Goal: Information Seeking & Learning: Learn about a topic

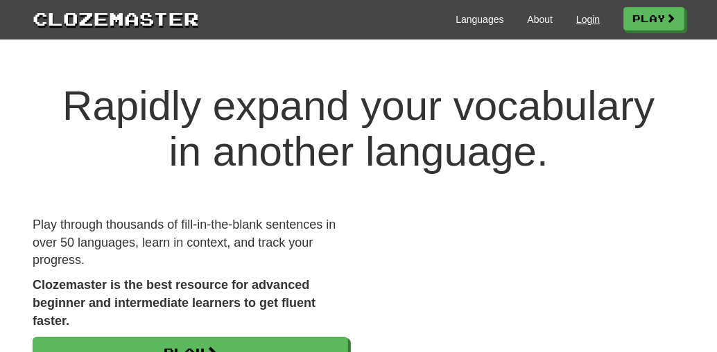
click at [581, 17] on link "Login" at bounding box center [588, 19] width 24 height 14
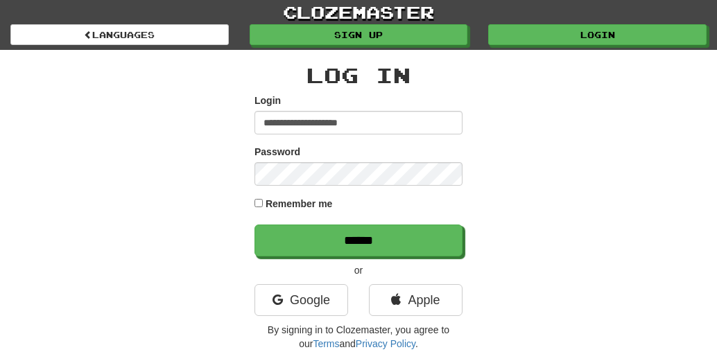
type input "**********"
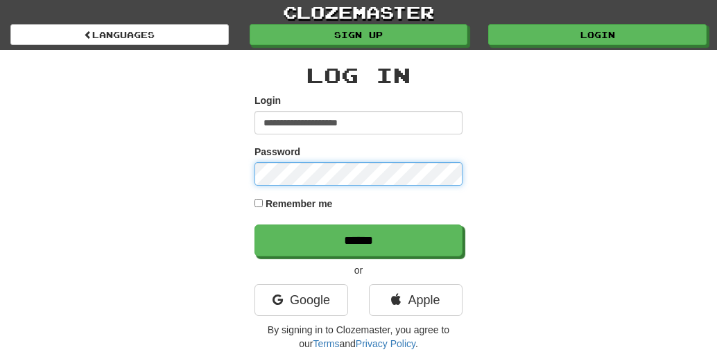
click at [358, 240] on input "******" at bounding box center [358, 241] width 208 height 32
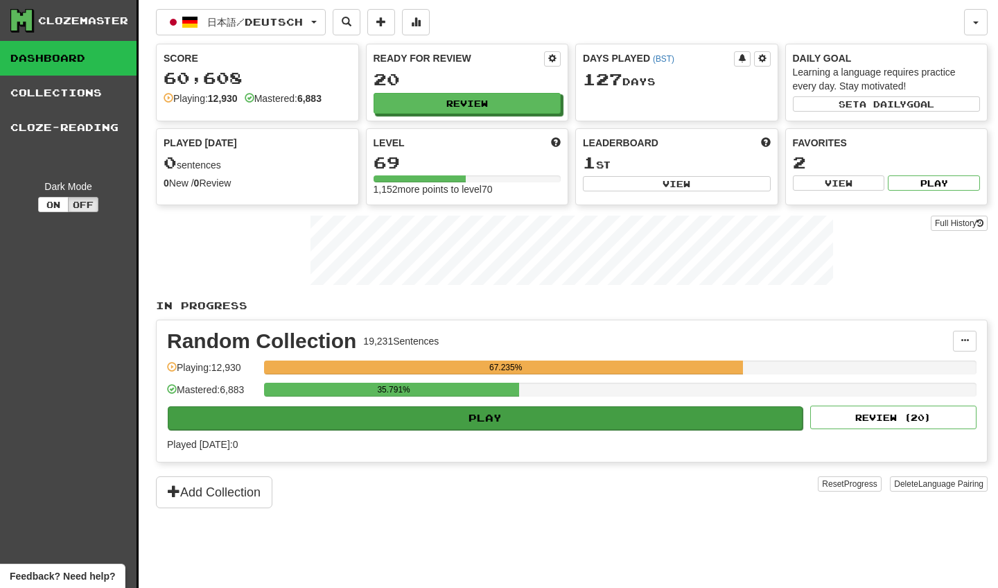
click at [375, 352] on button "Play" at bounding box center [485, 418] width 635 height 24
select select "********"
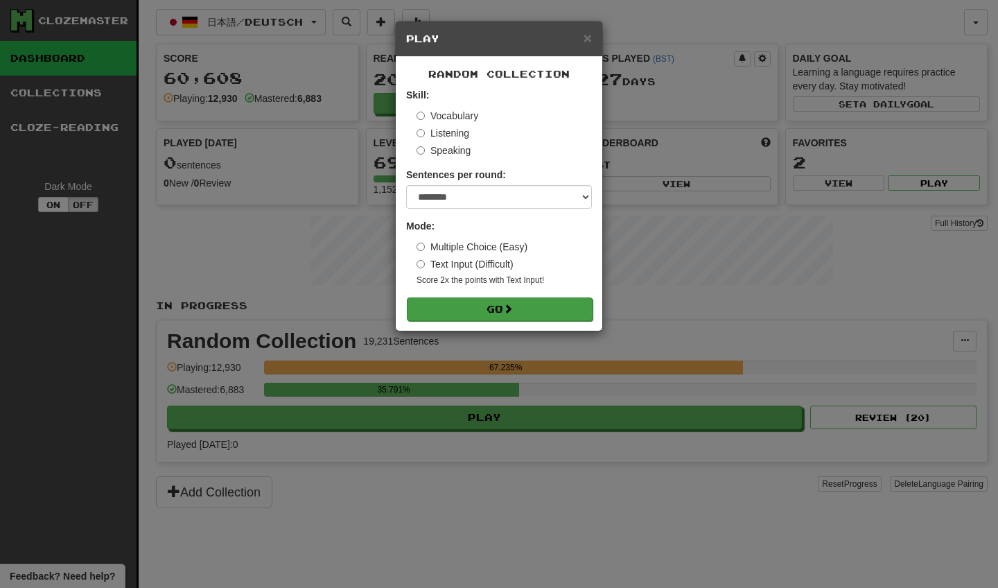
click at [470, 301] on button "Go" at bounding box center [500, 309] width 186 height 24
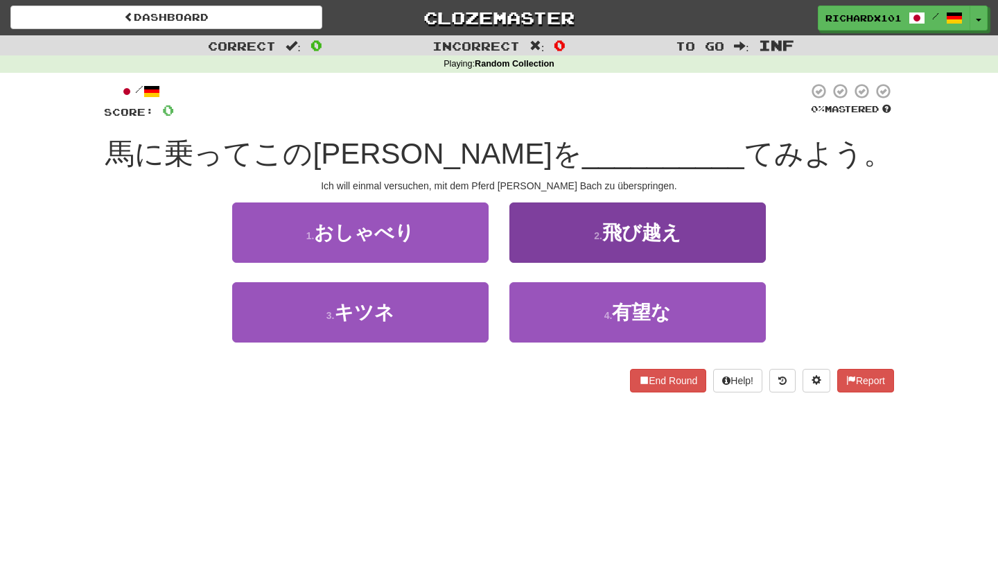
click at [561, 225] on button "2 . 飛び越え" at bounding box center [638, 232] width 257 height 60
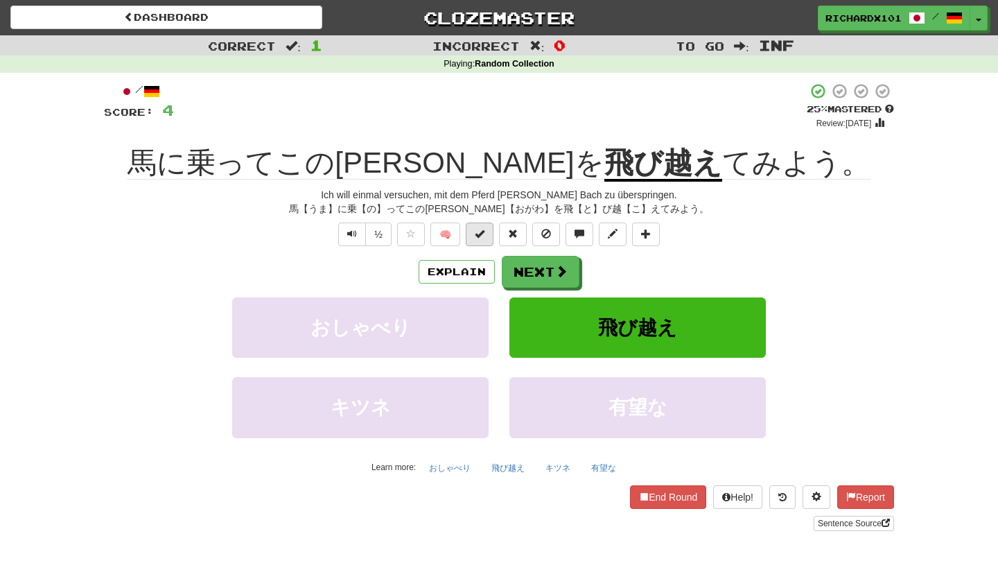
click at [487, 232] on button at bounding box center [480, 235] width 28 height 24
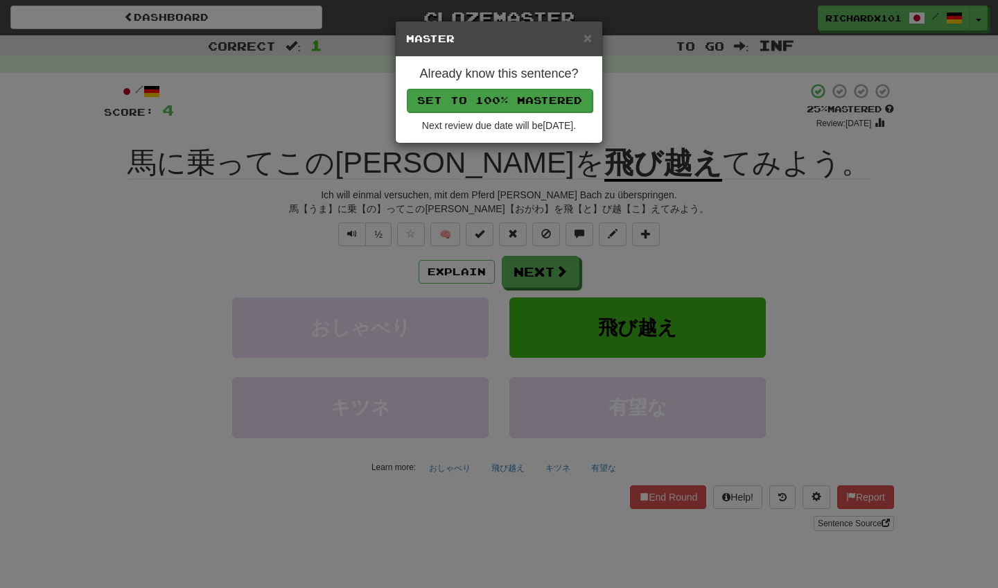
click at [525, 98] on button "Set to 100% Mastered" at bounding box center [500, 101] width 186 height 24
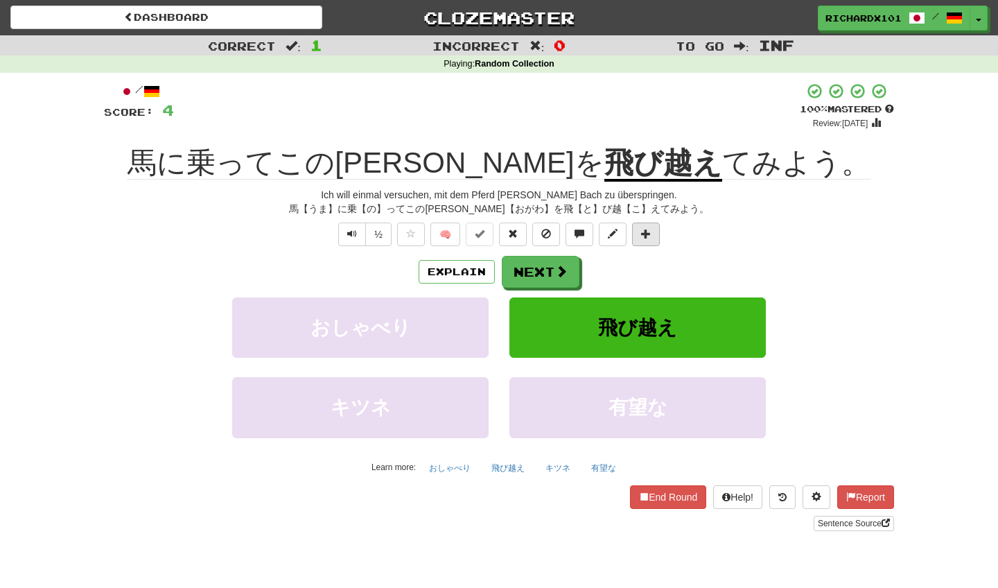
click at [647, 236] on span at bounding box center [646, 234] width 10 height 10
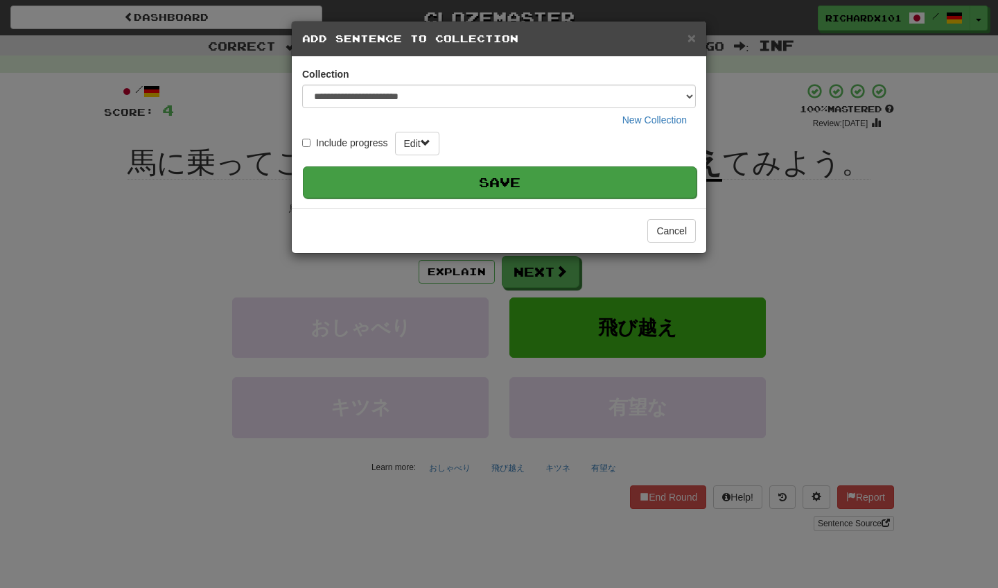
click at [632, 191] on button "Save" at bounding box center [500, 182] width 394 height 32
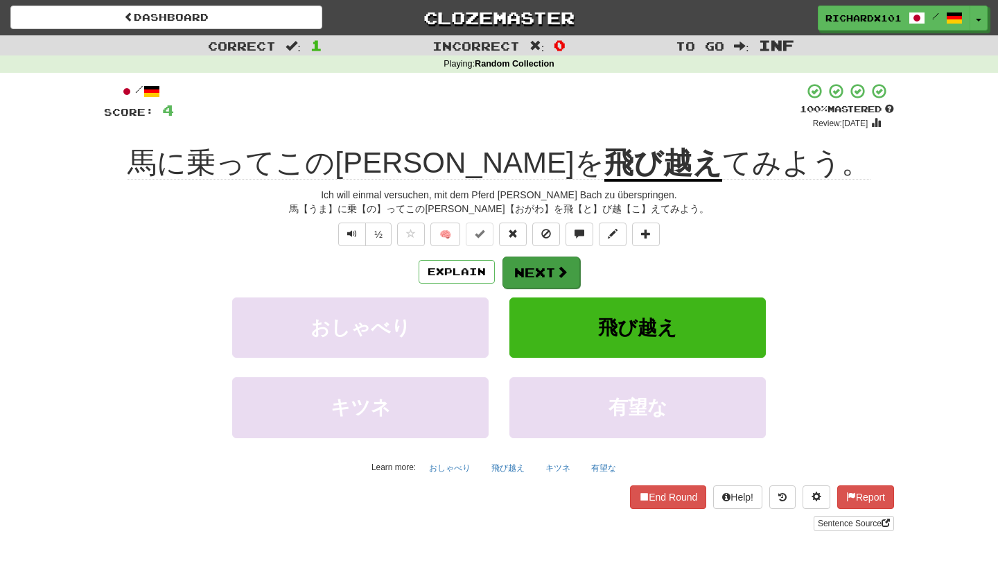
click at [556, 273] on span at bounding box center [562, 272] width 12 height 12
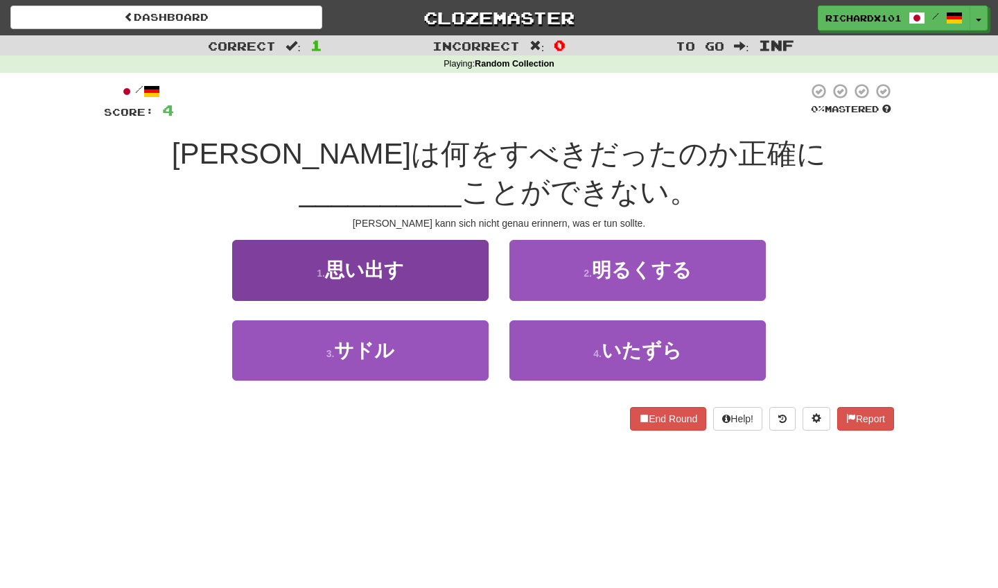
click at [471, 270] on button "1 . 思い出す" at bounding box center [360, 270] width 257 height 60
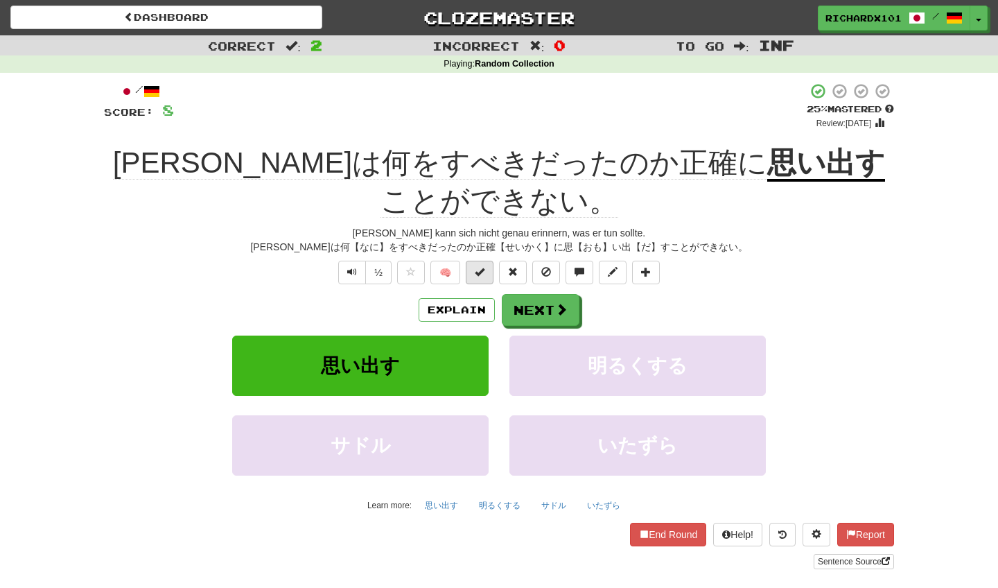
click at [485, 276] on button at bounding box center [480, 273] width 28 height 24
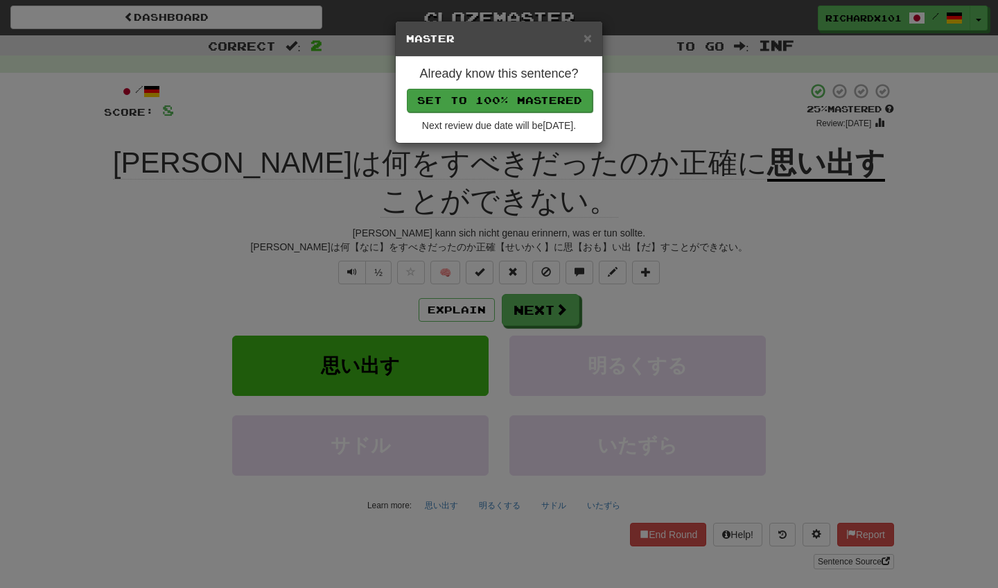
click at [557, 101] on button "Set to 100% Mastered" at bounding box center [500, 101] width 186 height 24
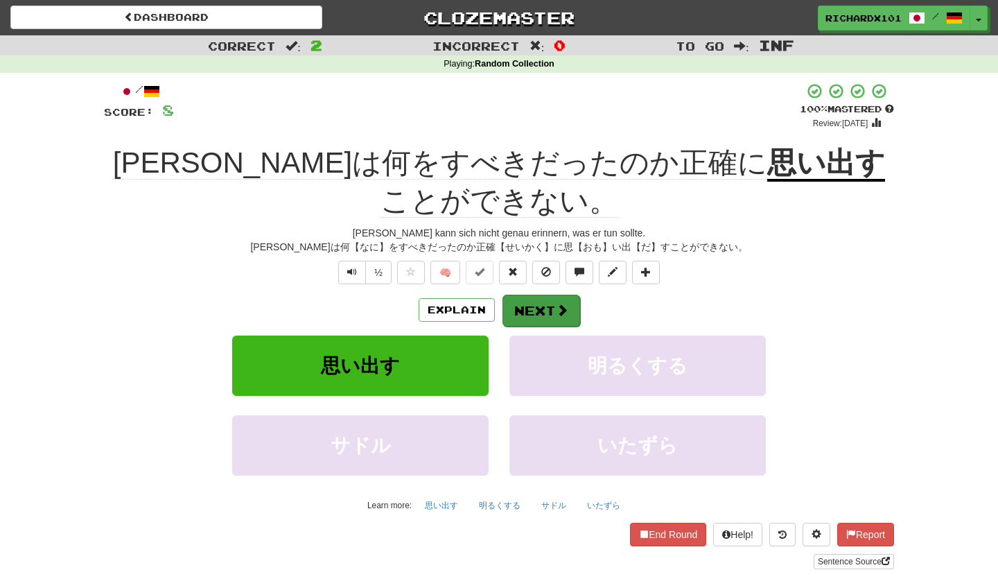
click at [533, 308] on button "Next" at bounding box center [542, 311] width 78 height 32
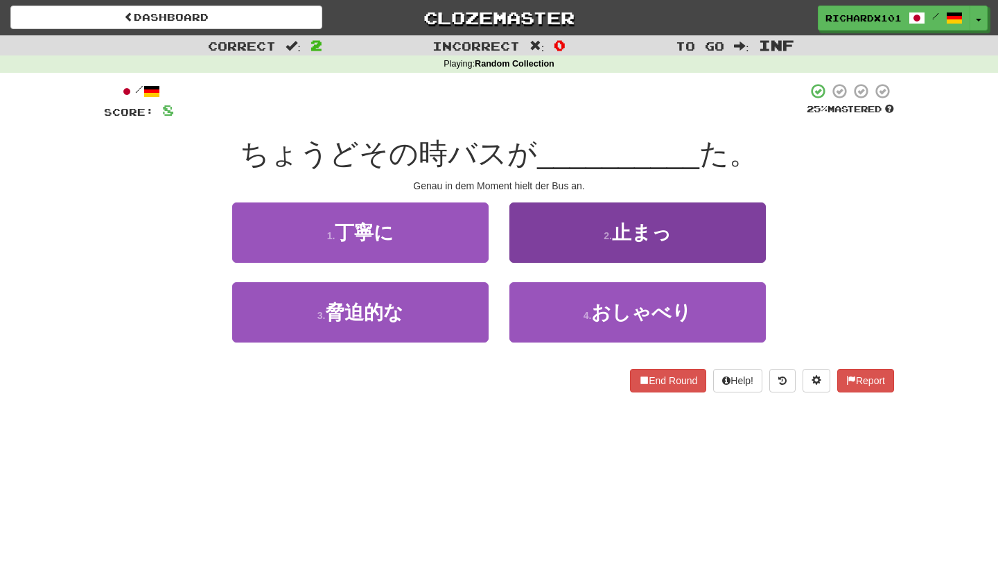
click at [565, 250] on button "2 . 止まっ" at bounding box center [638, 232] width 257 height 60
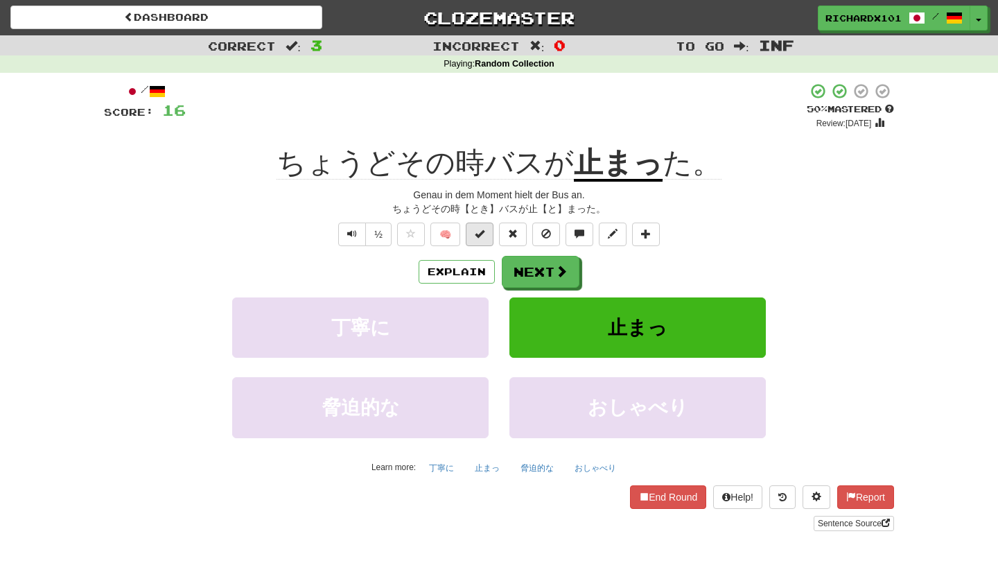
click at [489, 236] on button at bounding box center [480, 235] width 28 height 24
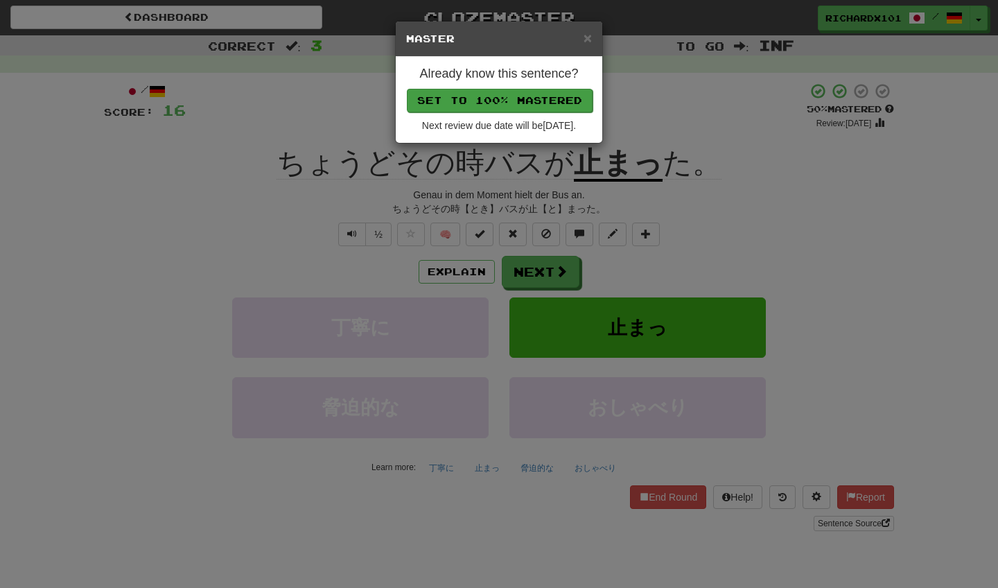
click at [522, 103] on button "Set to 100% Mastered" at bounding box center [500, 101] width 186 height 24
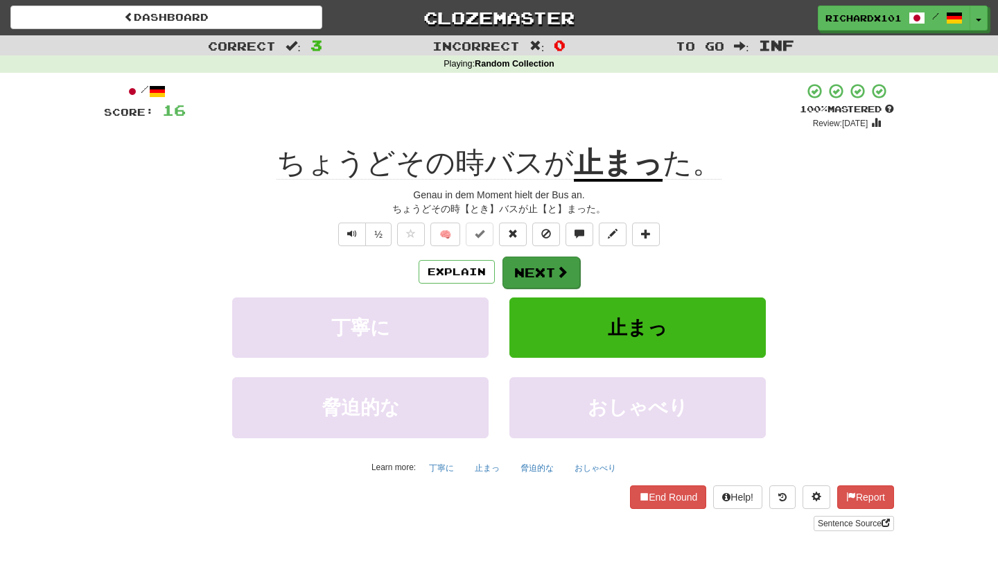
click at [527, 266] on button "Next" at bounding box center [542, 273] width 78 height 32
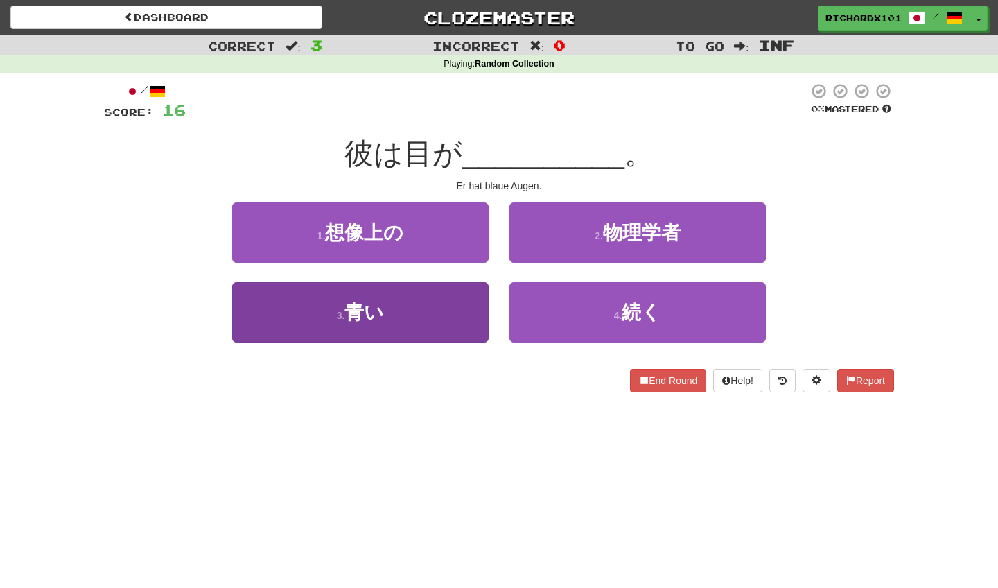
click at [458, 305] on button "3 . 青い" at bounding box center [360, 312] width 257 height 60
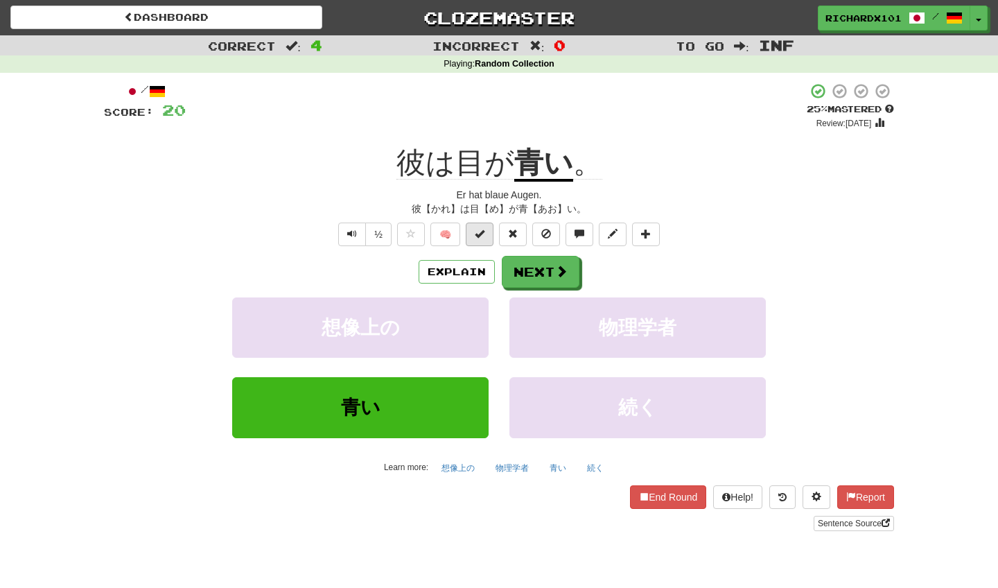
click at [478, 236] on span at bounding box center [480, 234] width 10 height 10
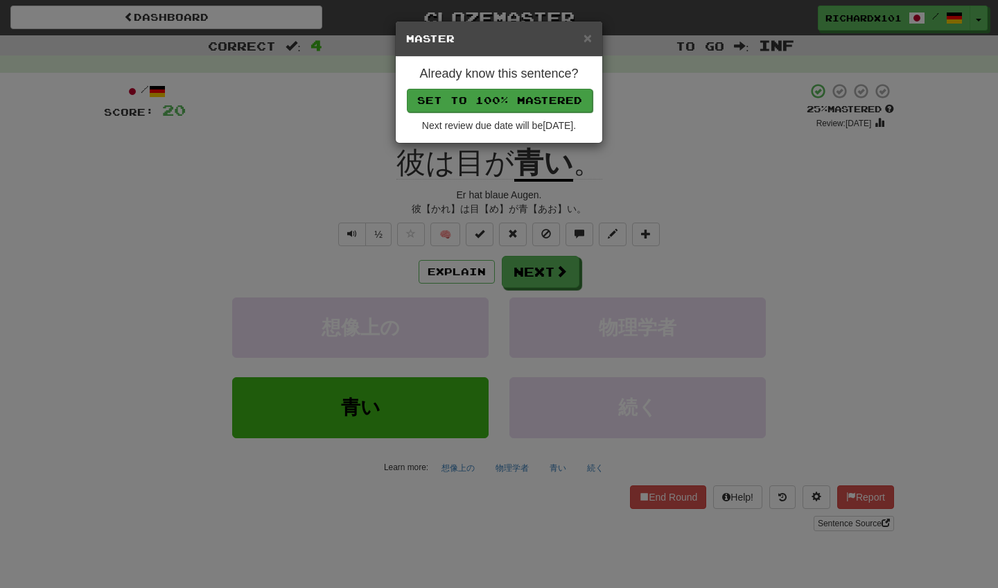
click at [520, 100] on button "Set to 100% Mastered" at bounding box center [500, 101] width 186 height 24
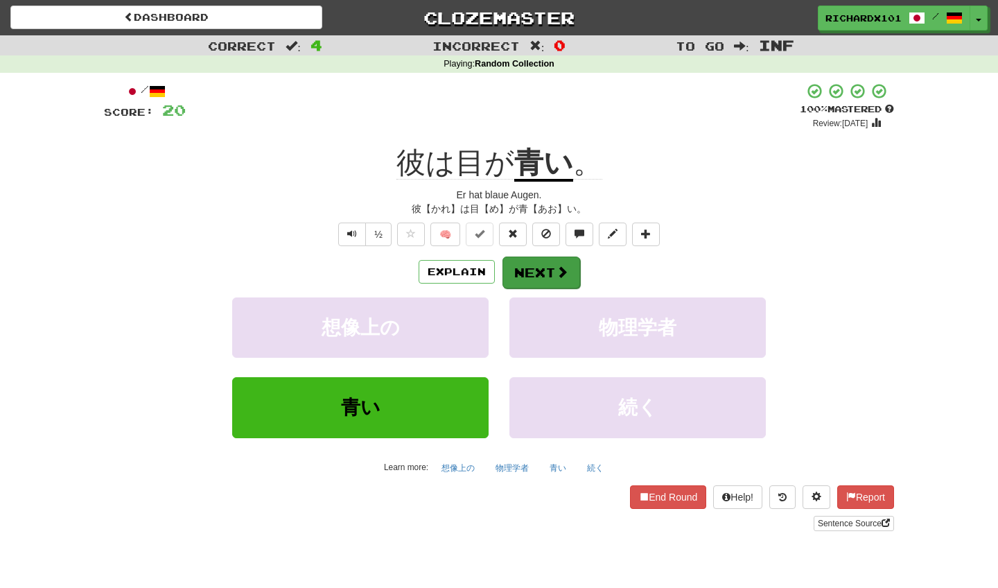
click at [534, 273] on button "Next" at bounding box center [542, 273] width 78 height 32
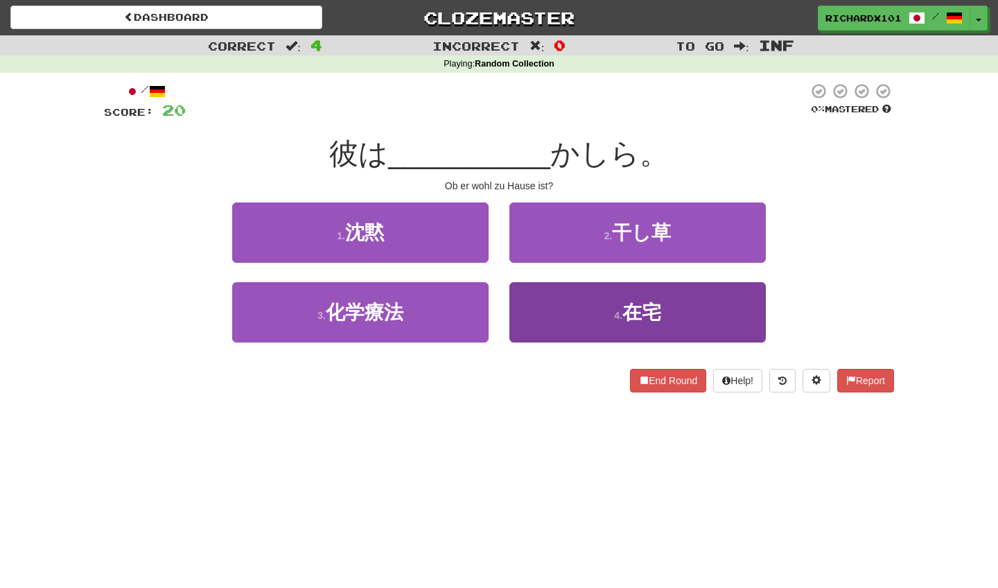
click at [553, 314] on button "4 . 在宅" at bounding box center [638, 312] width 257 height 60
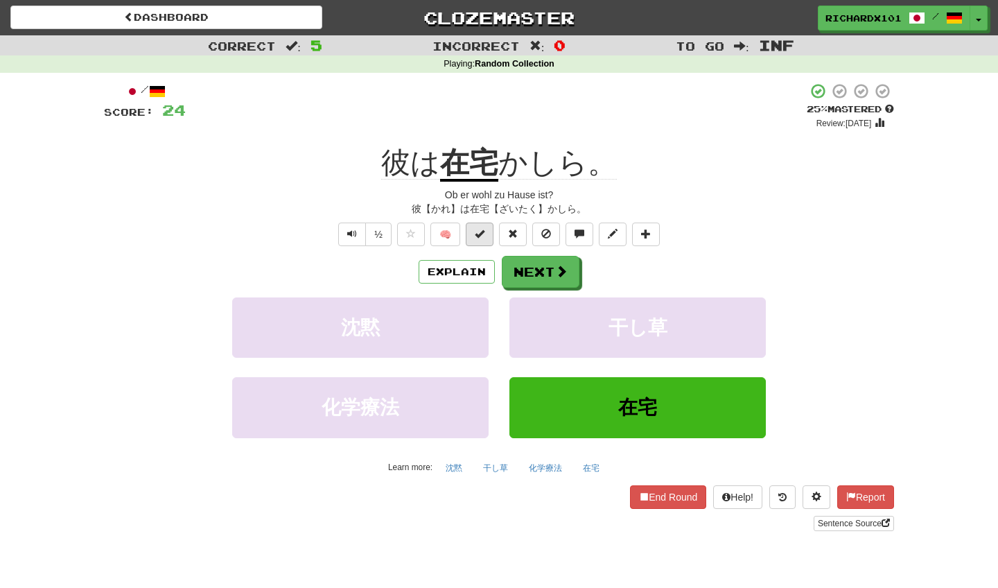
click at [486, 238] on button at bounding box center [480, 235] width 28 height 24
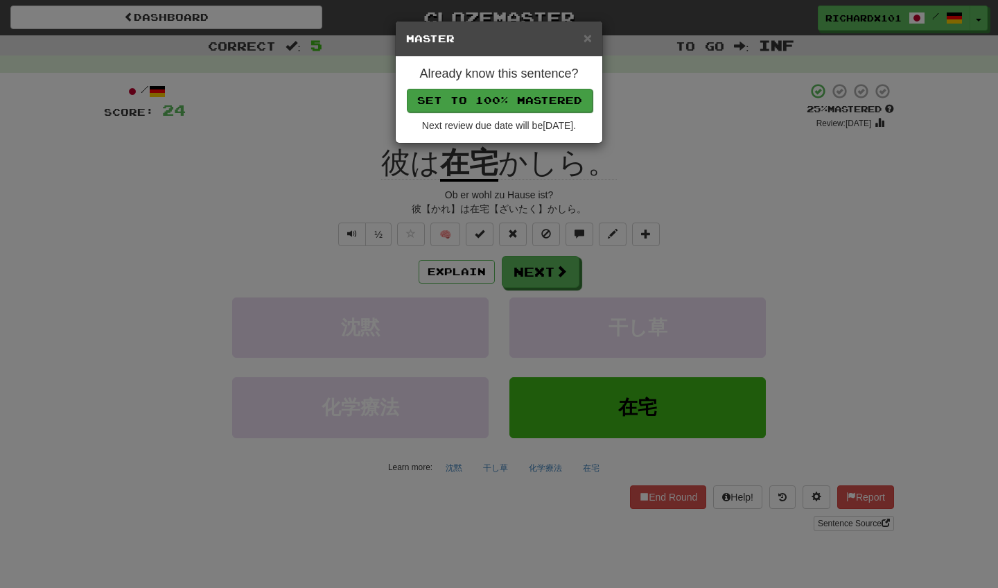
click at [514, 103] on button "Set to 100% Mastered" at bounding box center [500, 101] width 186 height 24
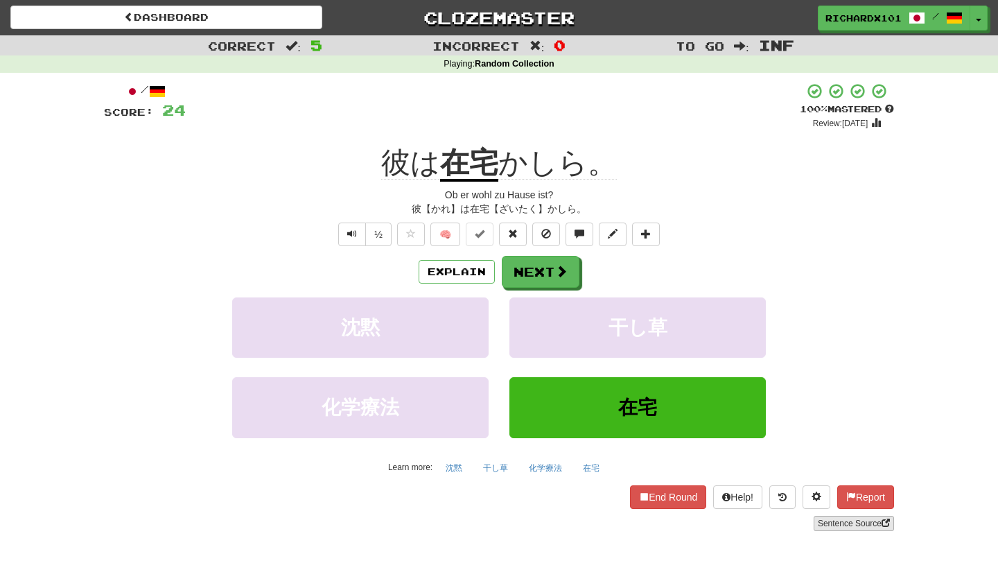
click at [828, 518] on link "Sentence Source" at bounding box center [854, 523] width 80 height 15
click at [652, 234] on button at bounding box center [646, 235] width 28 height 24
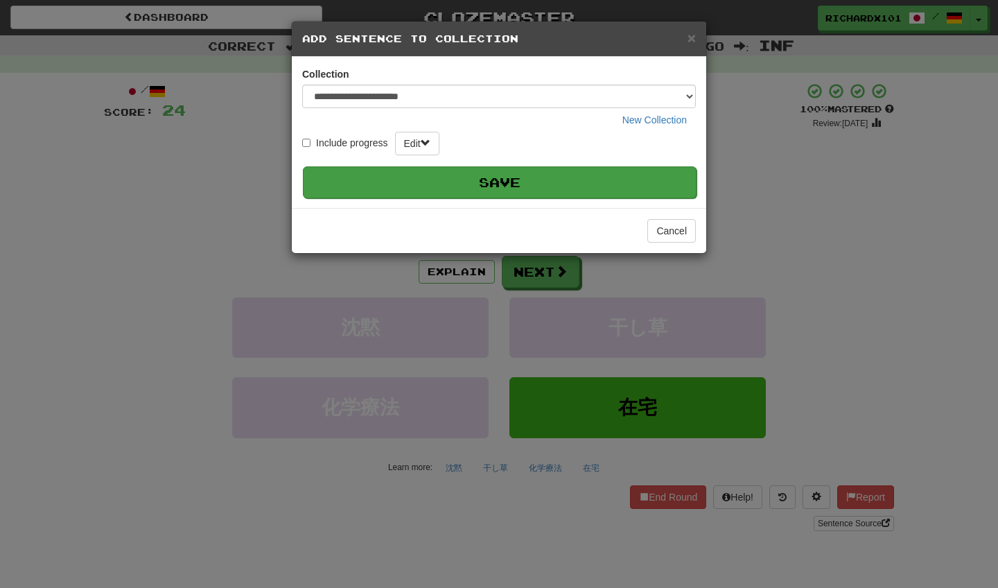
click at [612, 189] on button "Save" at bounding box center [500, 182] width 394 height 32
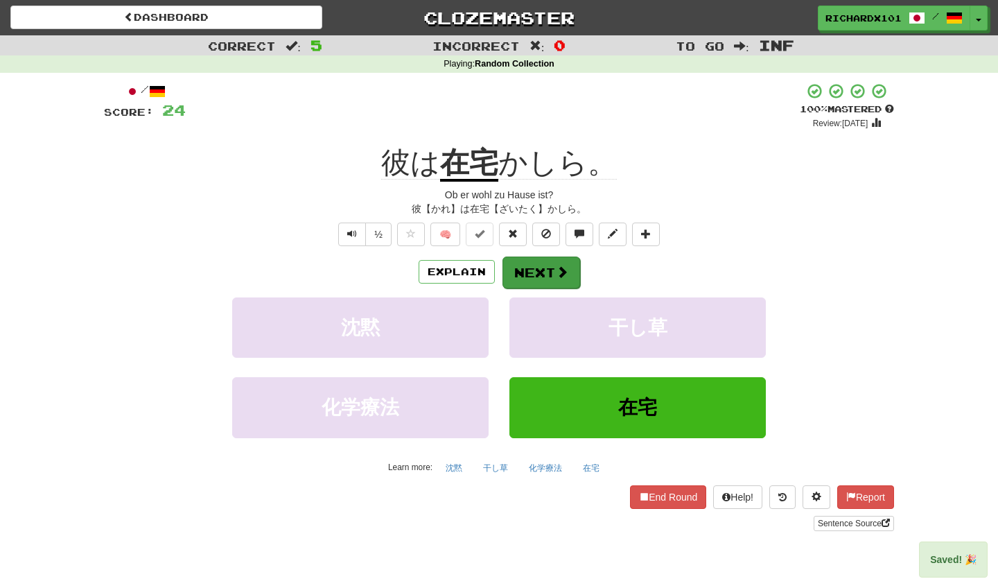
click at [566, 272] on span at bounding box center [562, 272] width 12 height 12
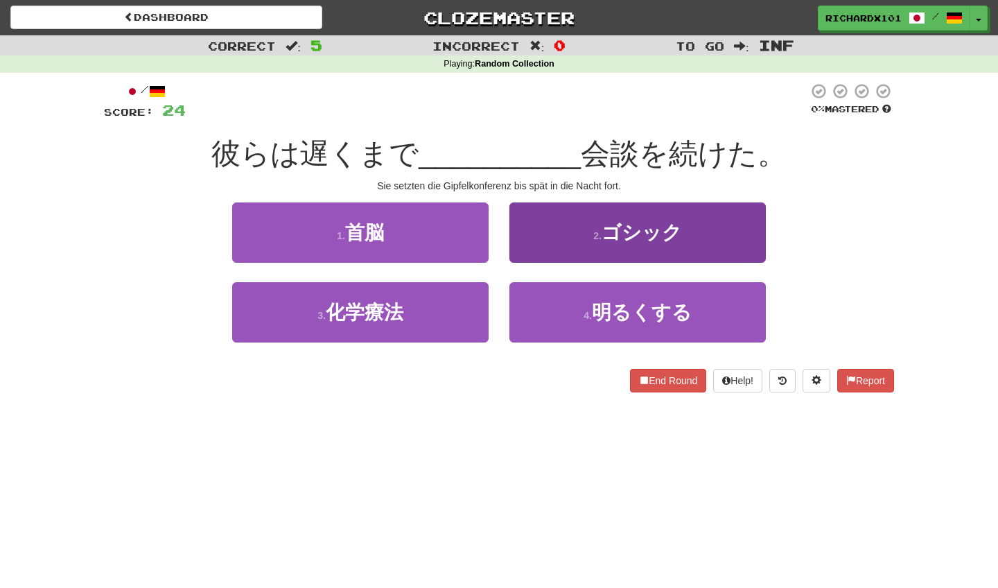
click at [574, 246] on button "2 . ゴシック" at bounding box center [638, 232] width 257 height 60
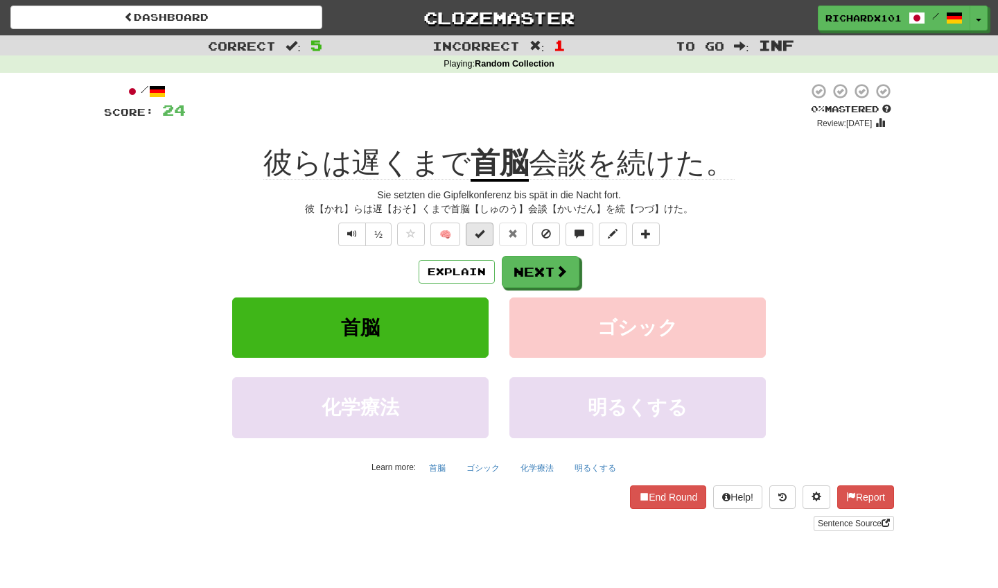
click at [478, 239] on button at bounding box center [480, 235] width 28 height 24
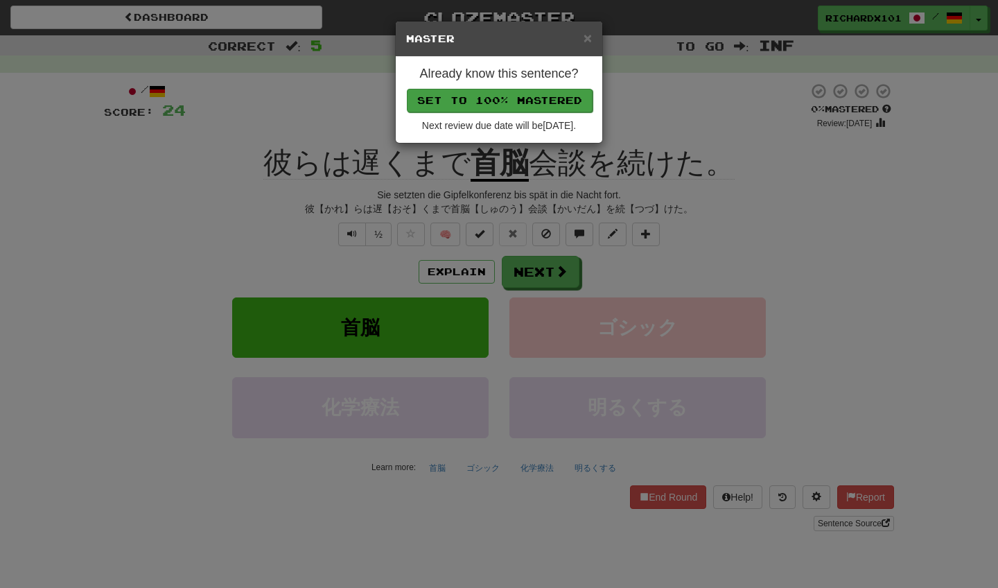
click at [542, 103] on button "Set to 100% Mastered" at bounding box center [500, 101] width 186 height 24
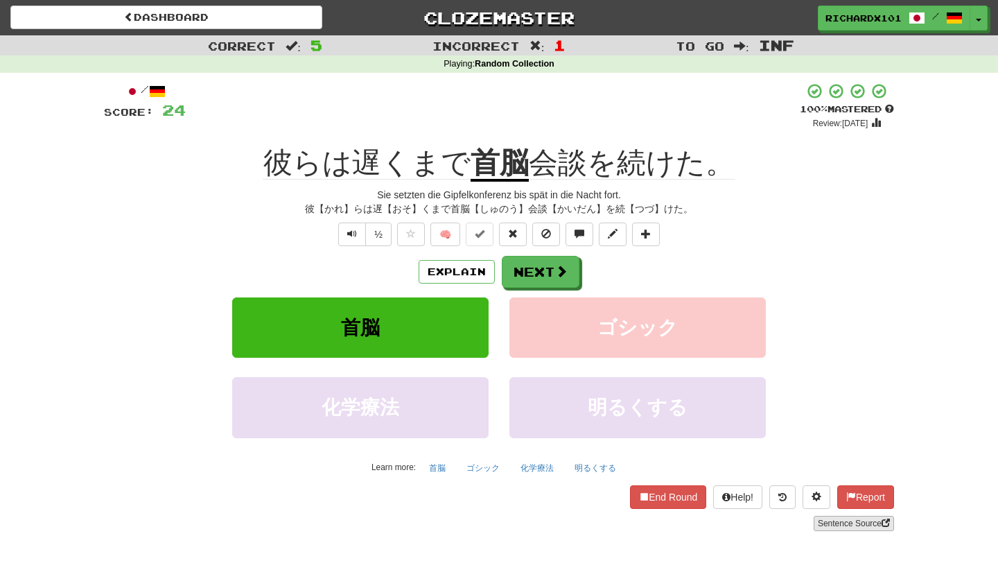
click at [825, 518] on link "Sentence Source" at bounding box center [854, 523] width 80 height 15
click at [549, 268] on button "Next" at bounding box center [542, 273] width 78 height 32
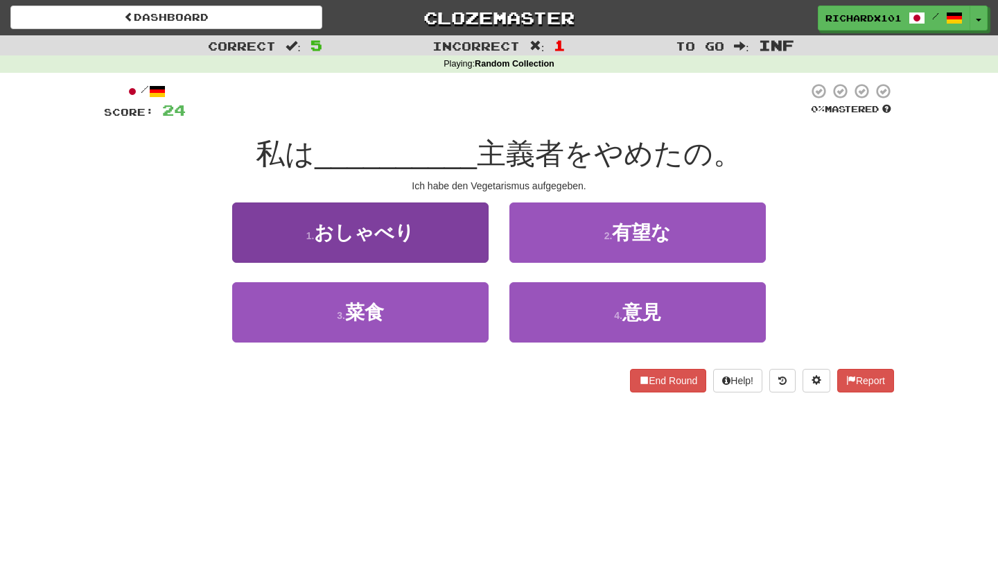
click at [465, 316] on button "3 . 菜食" at bounding box center [360, 312] width 257 height 60
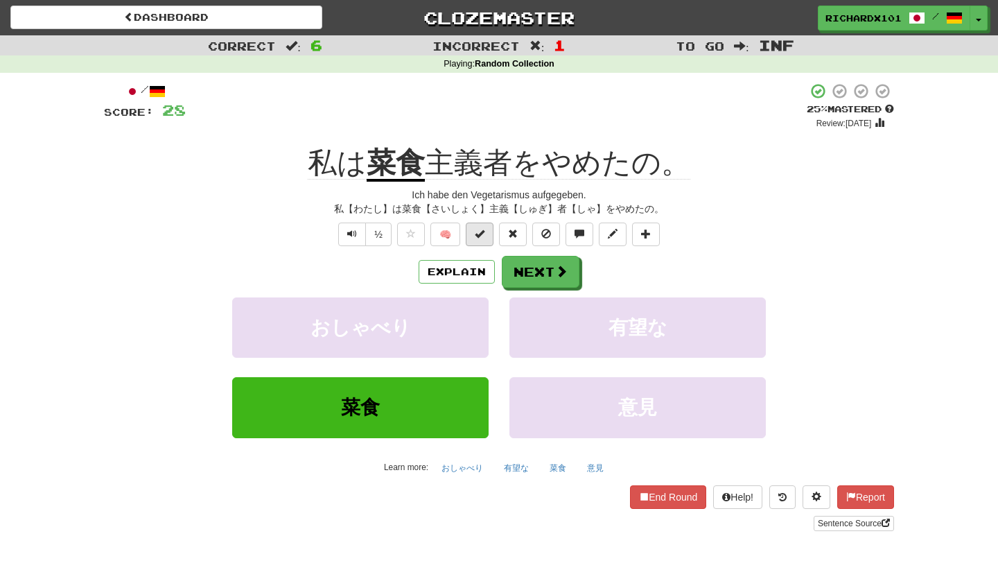
click at [486, 235] on button at bounding box center [480, 235] width 28 height 24
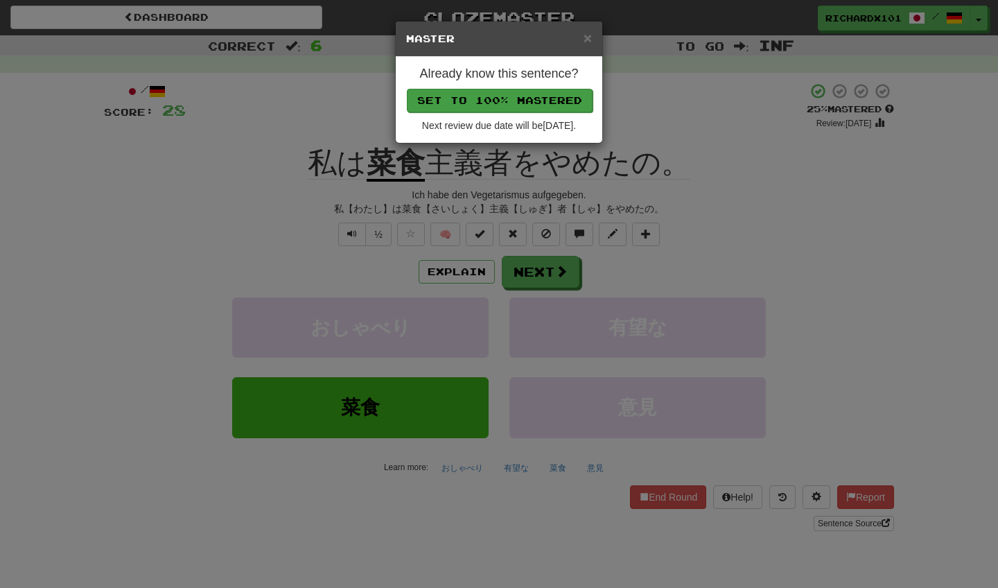
click at [524, 103] on button "Set to 100% Mastered" at bounding box center [500, 101] width 186 height 24
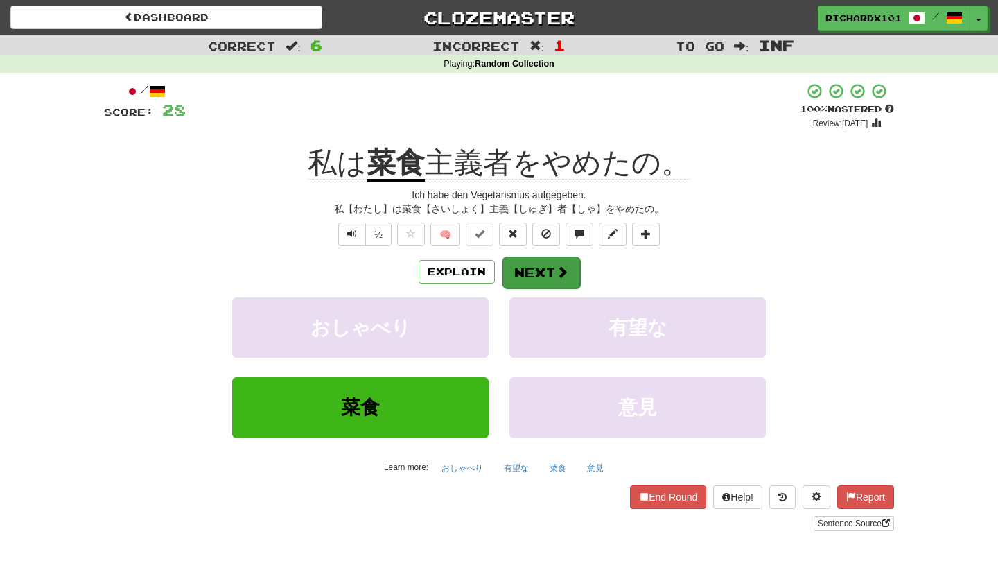
click at [521, 268] on button "Next" at bounding box center [542, 273] width 78 height 32
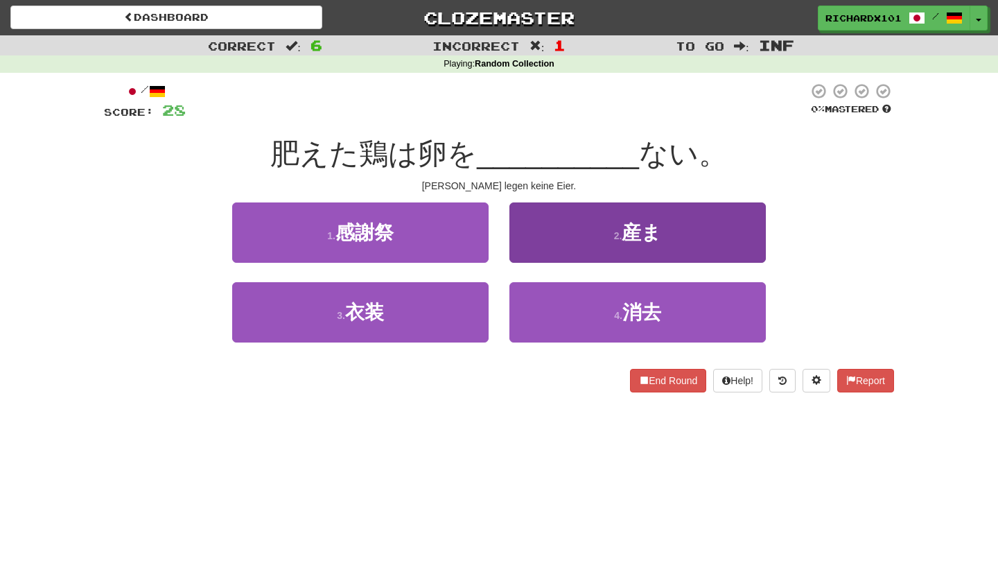
click at [570, 248] on button "2 . 産ま" at bounding box center [638, 232] width 257 height 60
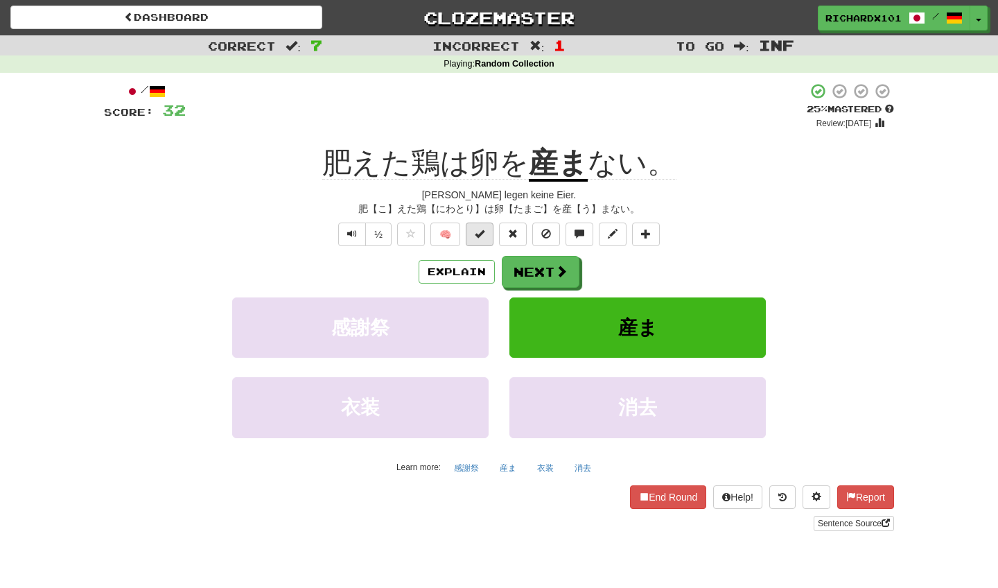
click at [481, 230] on span at bounding box center [480, 234] width 10 height 10
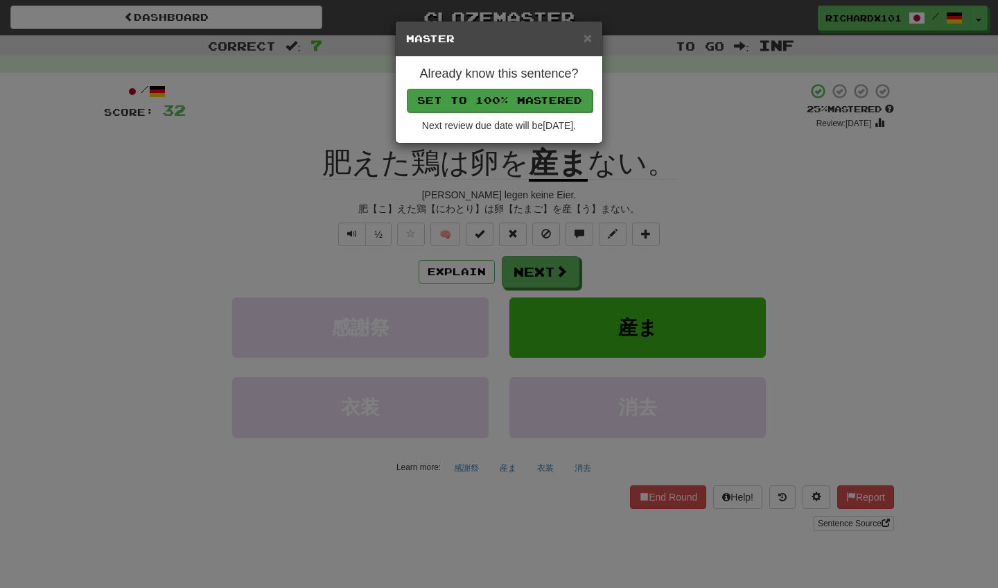
click at [532, 102] on button "Set to 100% Mastered" at bounding box center [500, 101] width 186 height 24
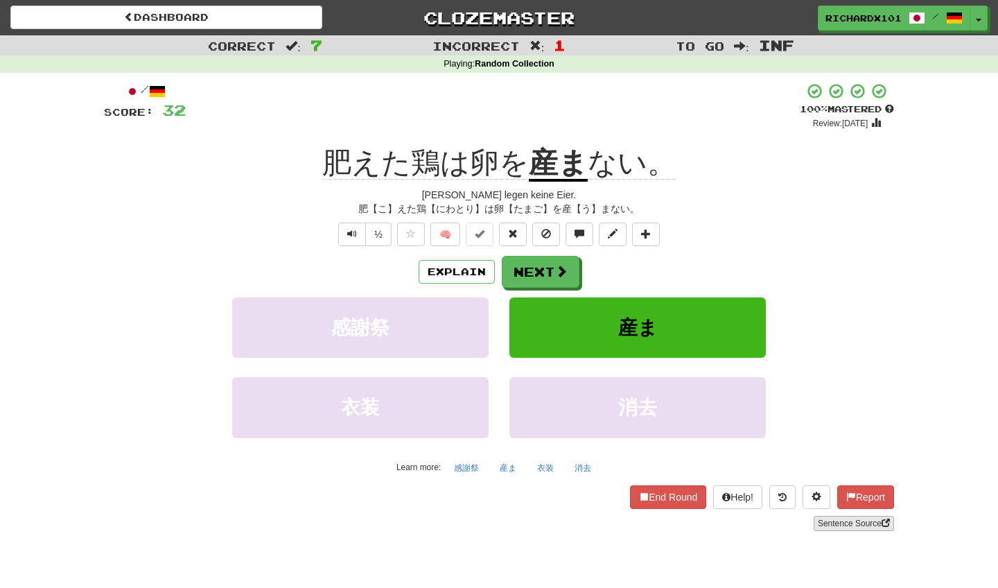
click at [831, 517] on link "Sentence Source" at bounding box center [854, 523] width 80 height 15
click at [654, 239] on button at bounding box center [646, 235] width 28 height 24
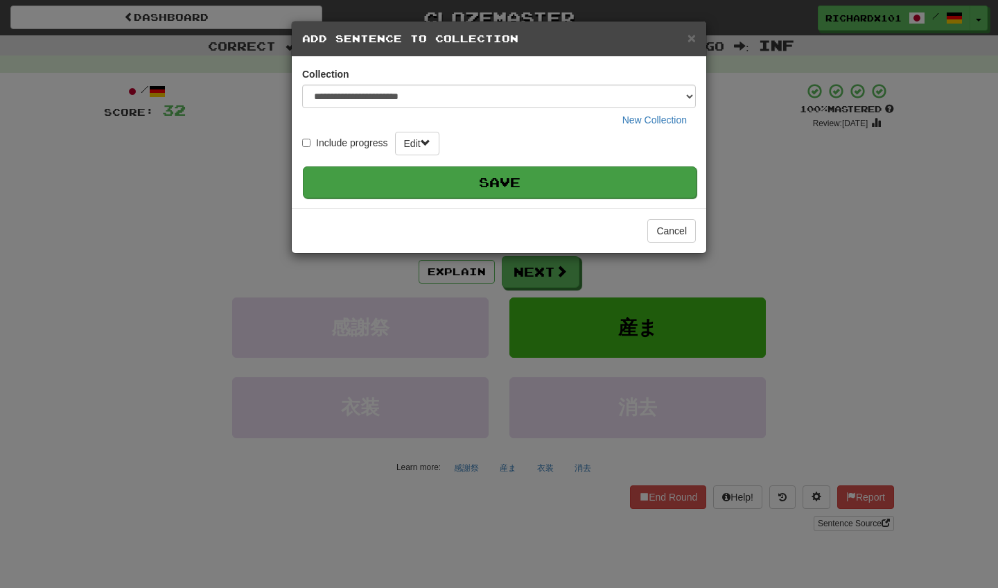
click at [615, 184] on button "Save" at bounding box center [500, 182] width 394 height 32
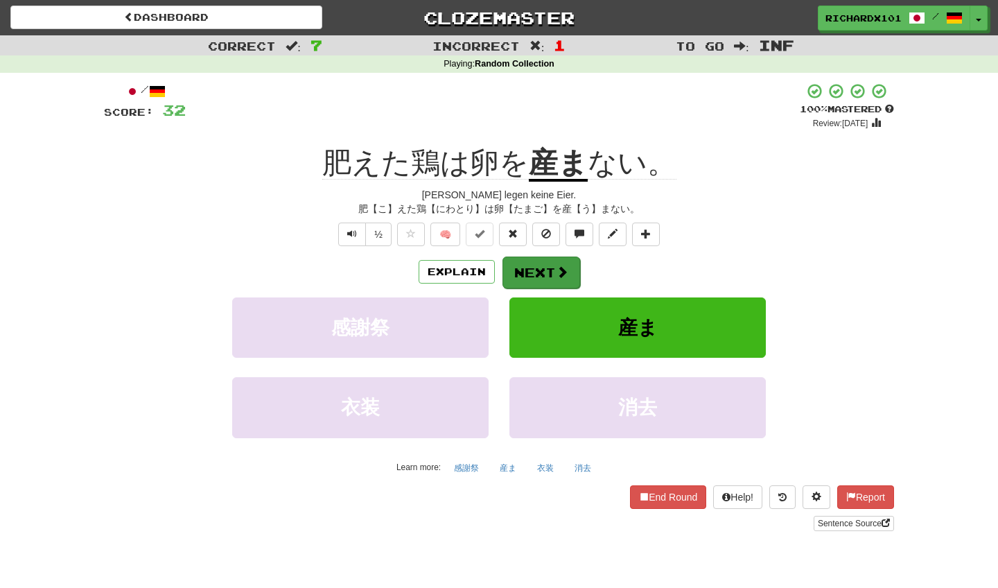
click at [561, 277] on span at bounding box center [562, 272] width 12 height 12
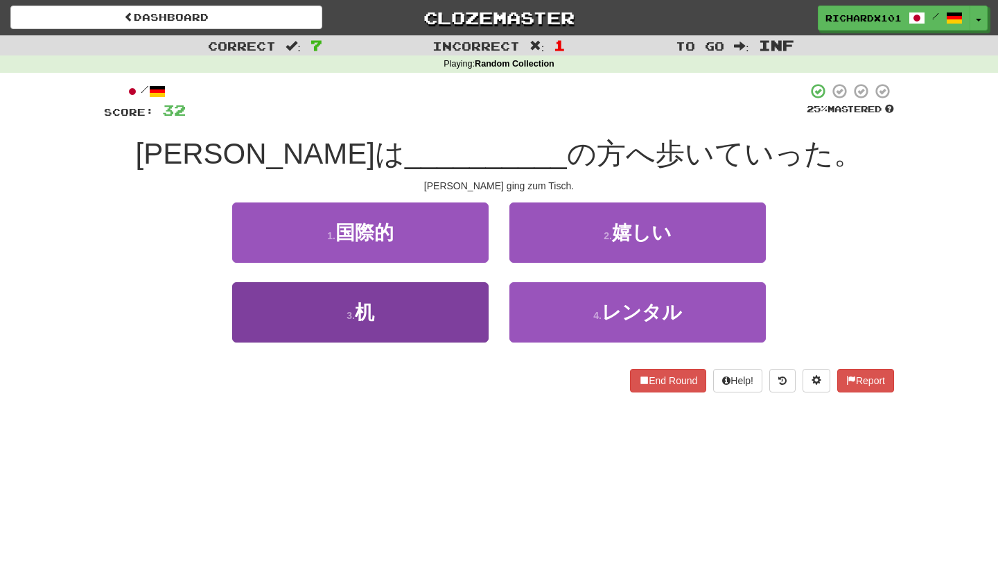
click at [476, 300] on button "3 . 机" at bounding box center [360, 312] width 257 height 60
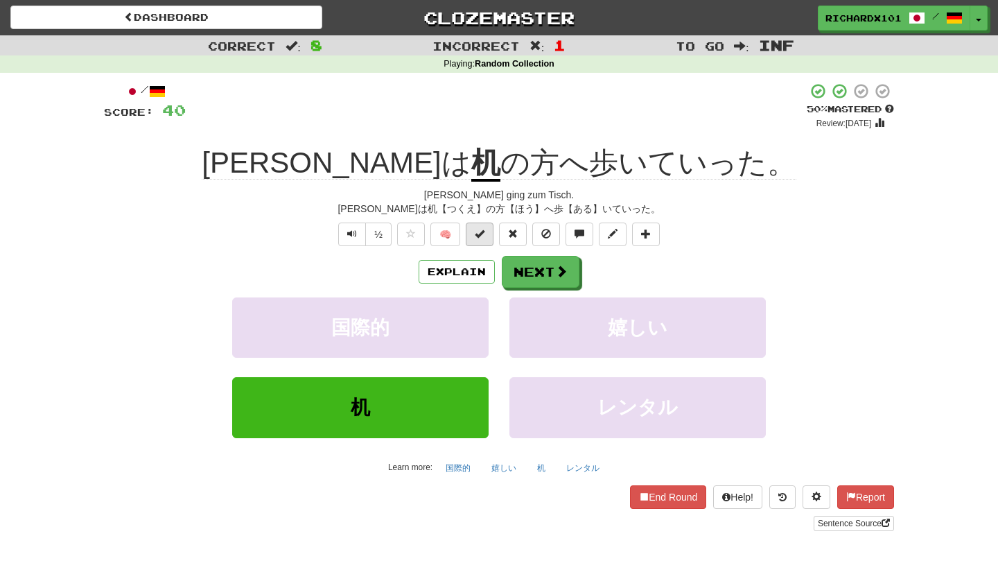
click at [485, 234] on span at bounding box center [480, 234] width 10 height 10
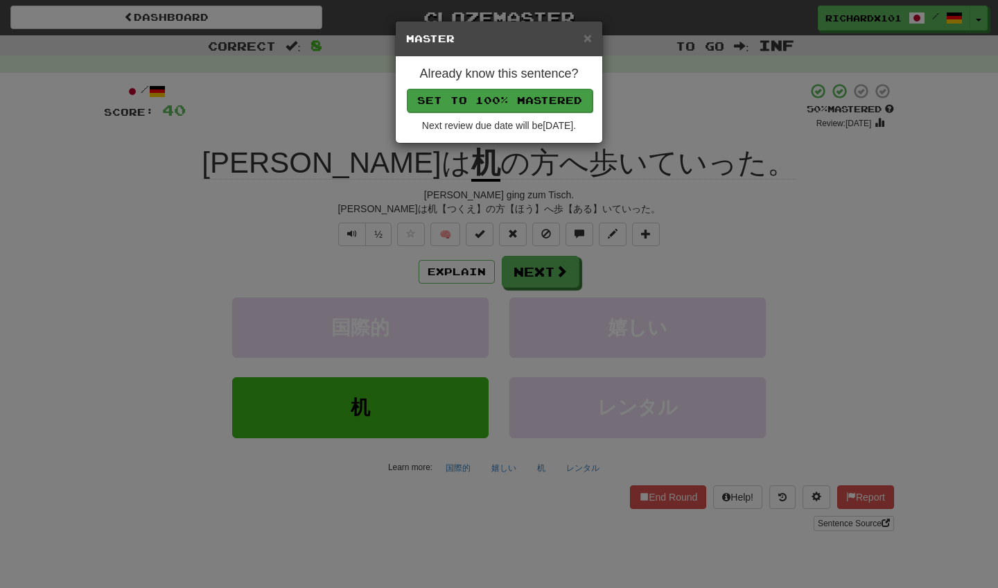
click at [533, 105] on button "Set to 100% Mastered" at bounding box center [500, 101] width 186 height 24
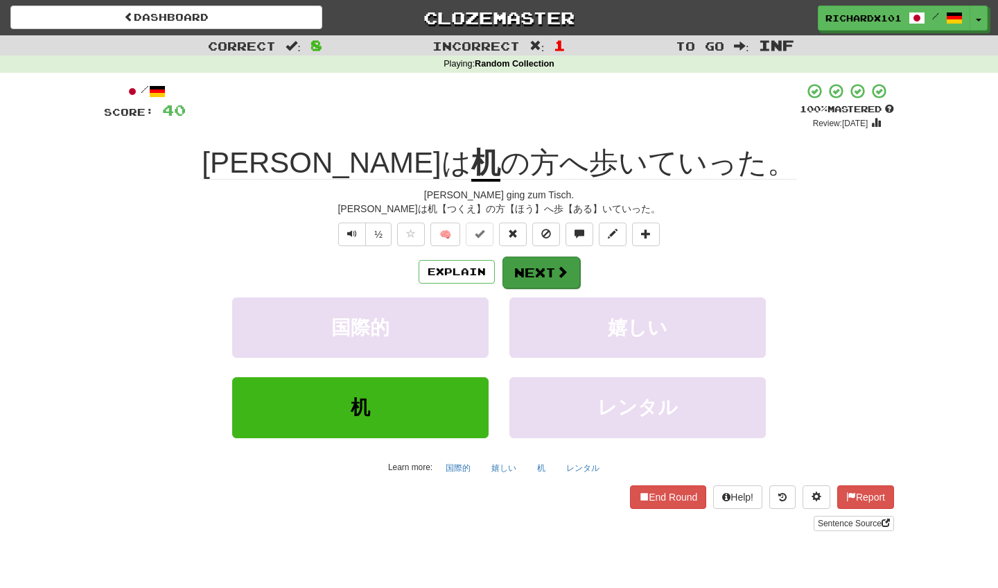
click at [530, 266] on button "Next" at bounding box center [542, 273] width 78 height 32
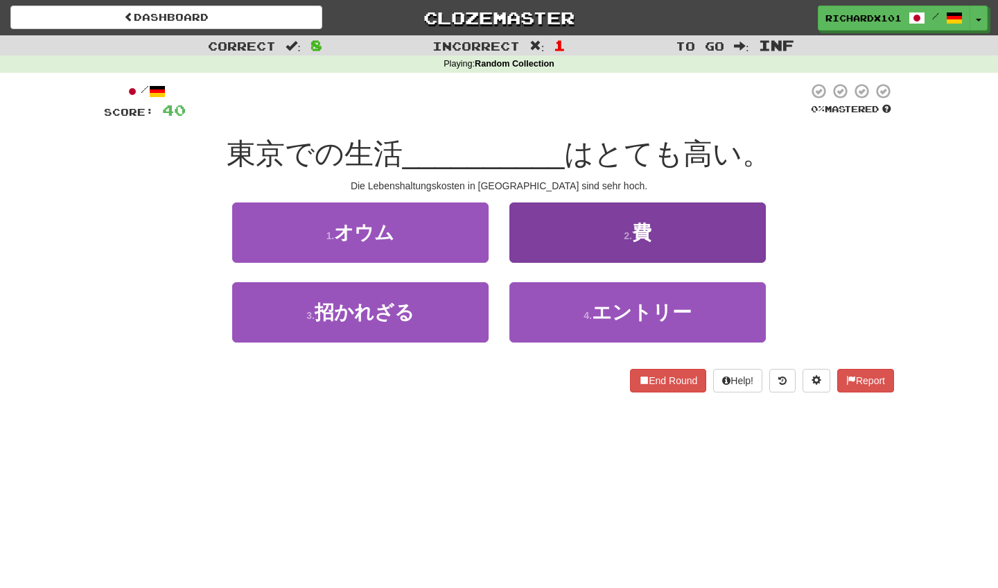
click at [551, 236] on button "2 . 費" at bounding box center [638, 232] width 257 height 60
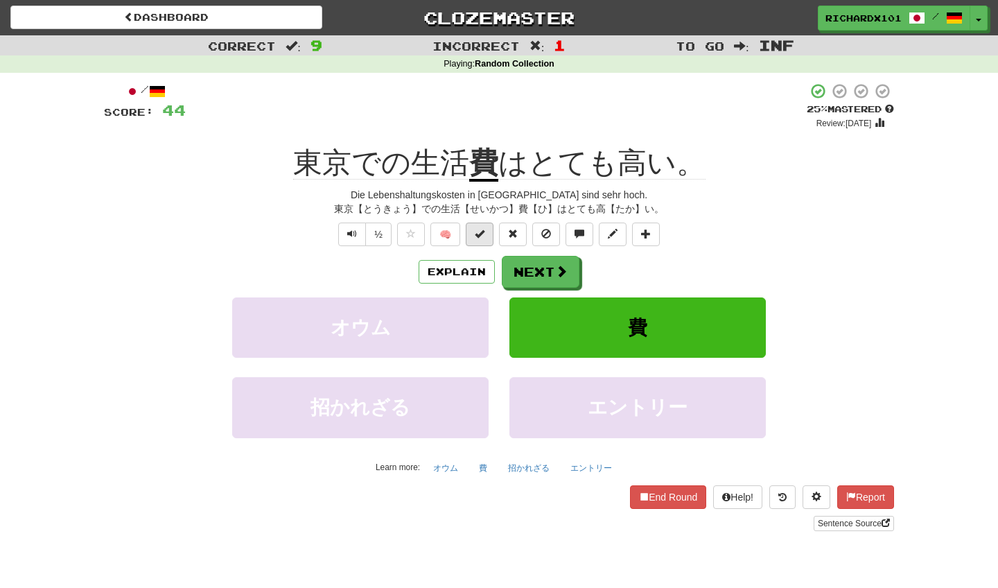
click at [486, 234] on button at bounding box center [480, 235] width 28 height 24
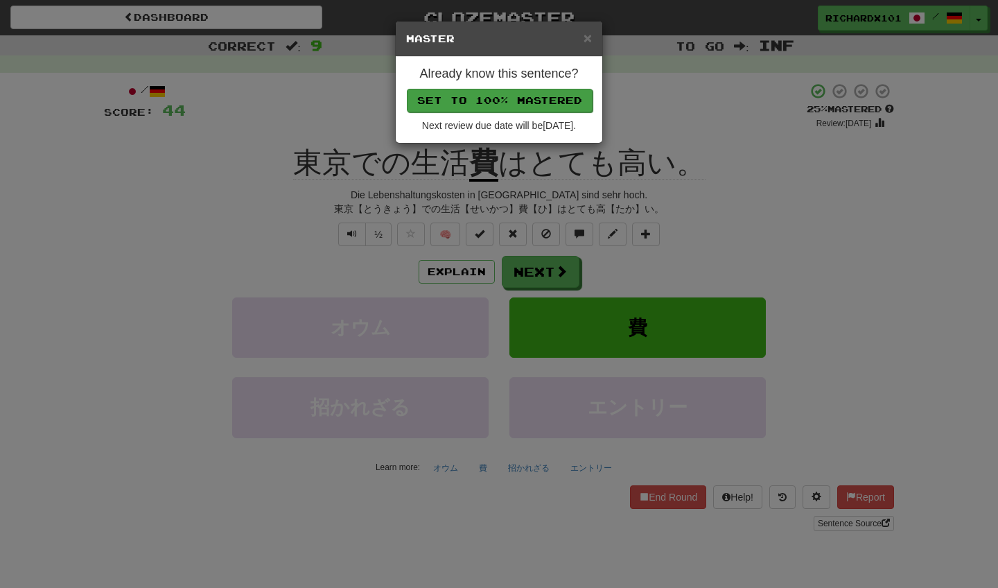
click at [549, 94] on button "Set to 100% Mastered" at bounding box center [500, 101] width 186 height 24
